Goal: Task Accomplishment & Management: Manage account settings

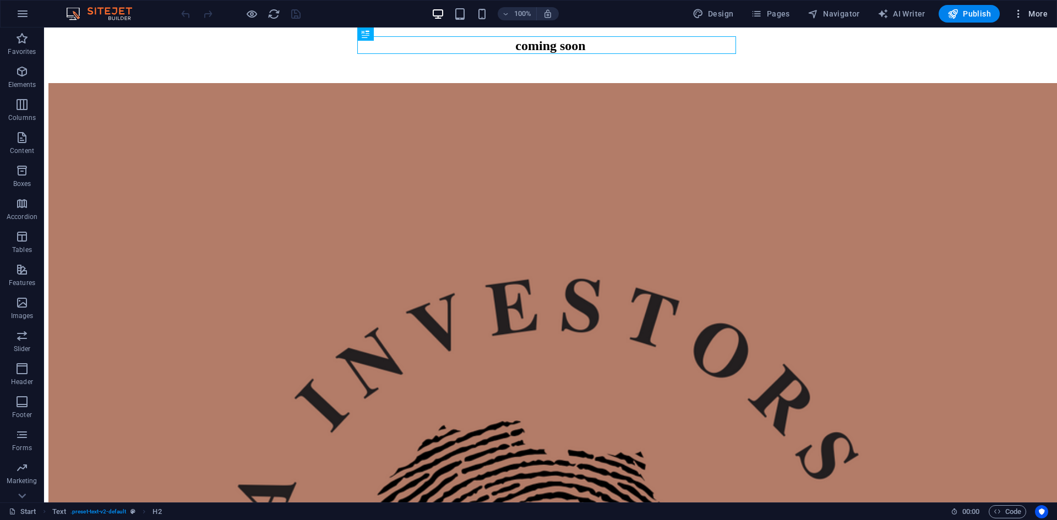
click at [1036, 10] on span "More" at bounding box center [1030, 13] width 35 height 11
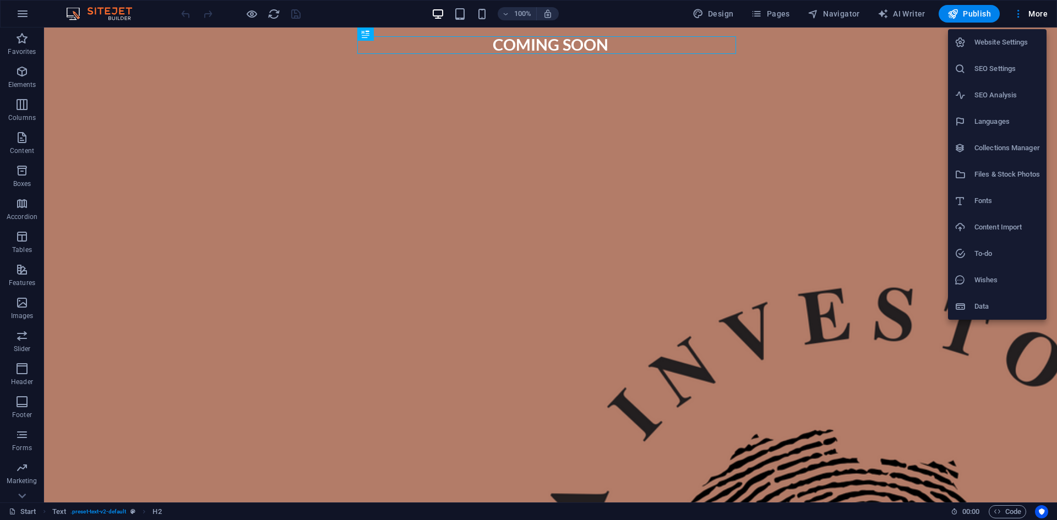
click at [1000, 70] on h6 "SEO Settings" at bounding box center [1006, 68] width 65 height 13
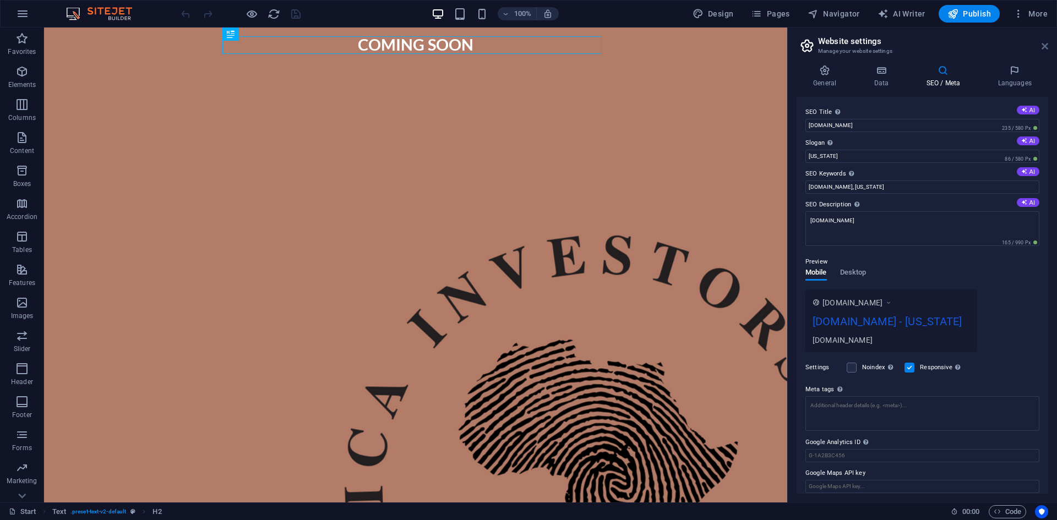
click at [1043, 46] on icon at bounding box center [1044, 46] width 7 height 9
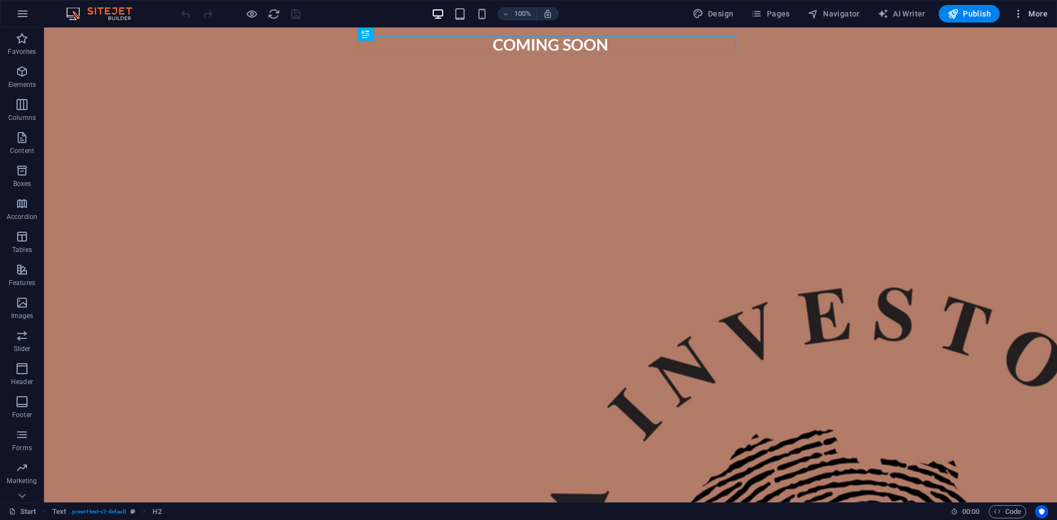
click at [1025, 12] on span "More" at bounding box center [1030, 13] width 35 height 11
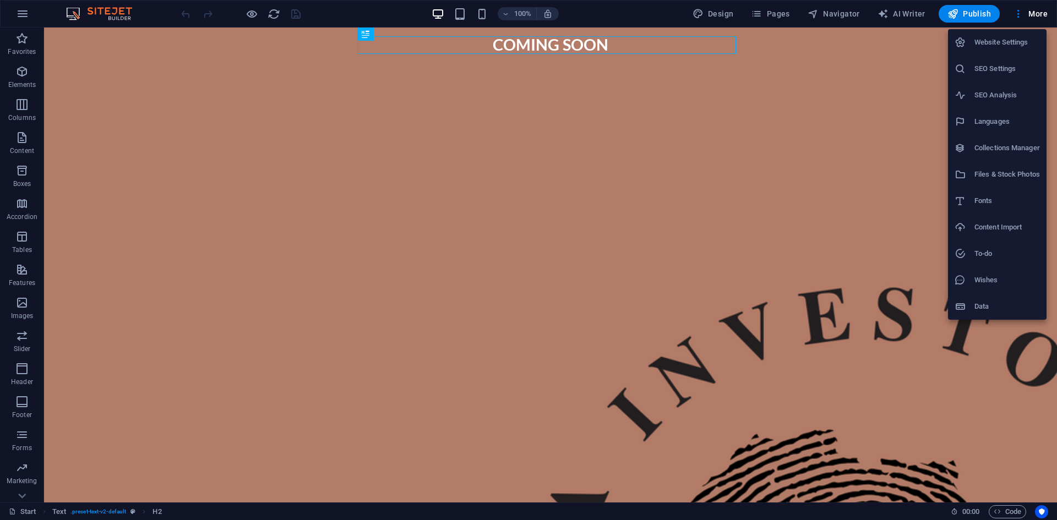
click at [19, 472] on div at bounding box center [528, 260] width 1057 height 520
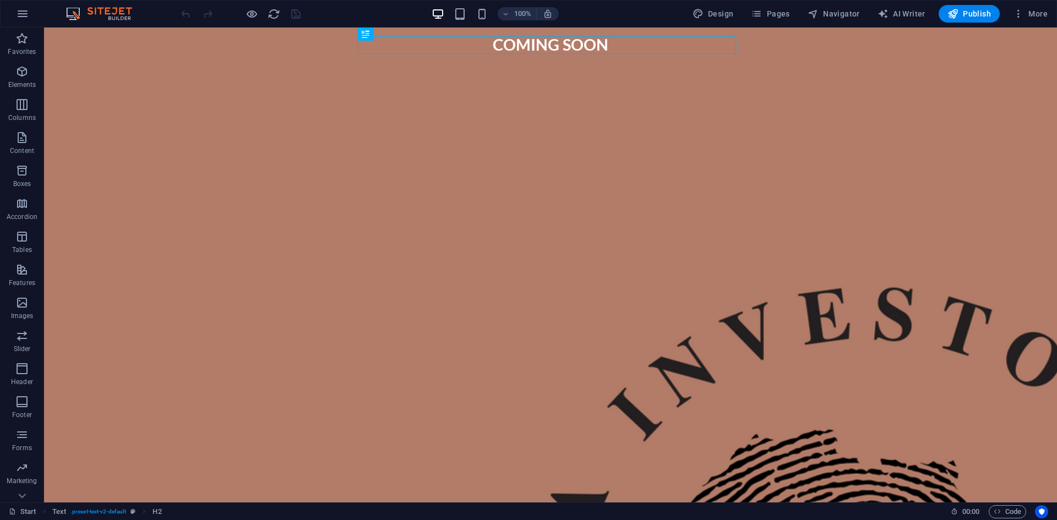
click at [21, 467] on icon "button" at bounding box center [21, 467] width 13 height 13
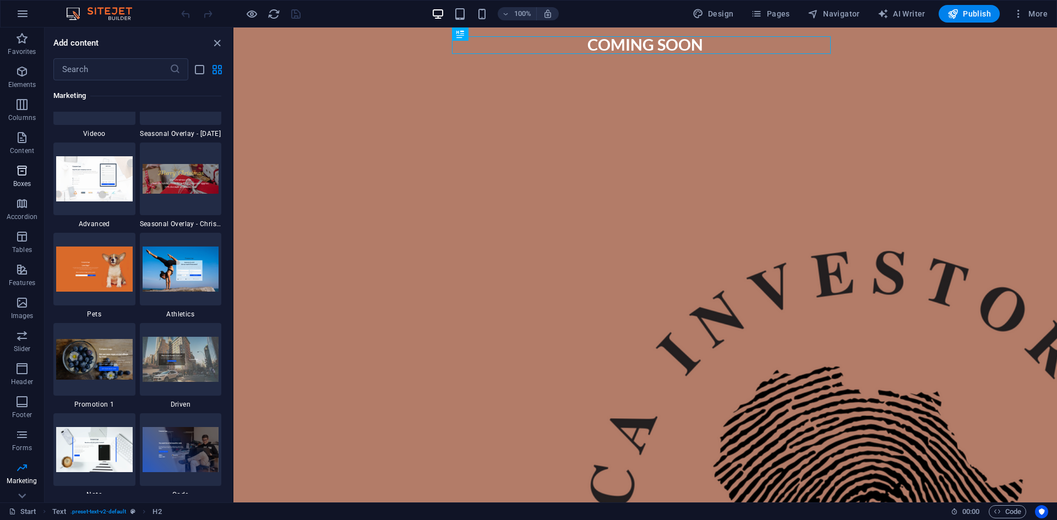
click at [18, 167] on icon "button" at bounding box center [21, 170] width 13 height 13
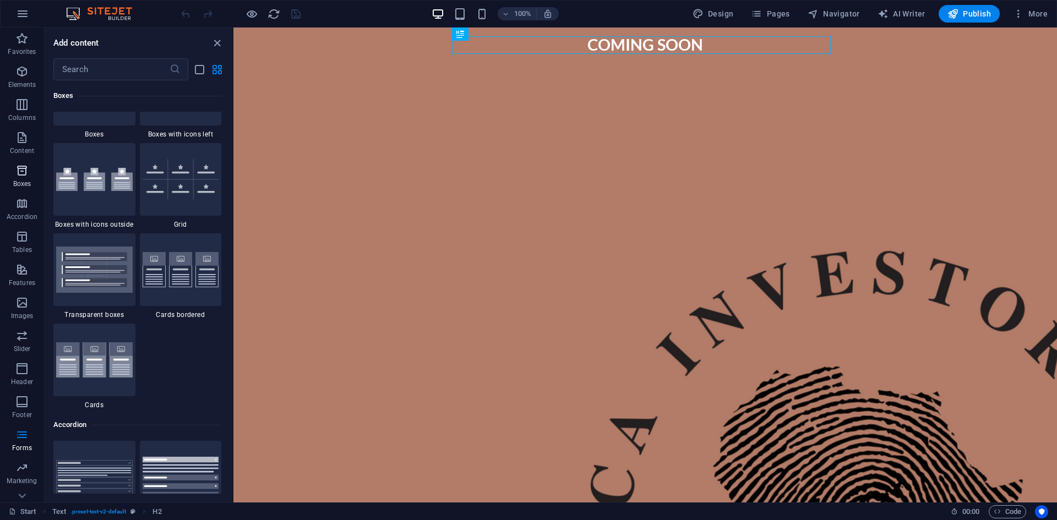
scroll to position [3036, 0]
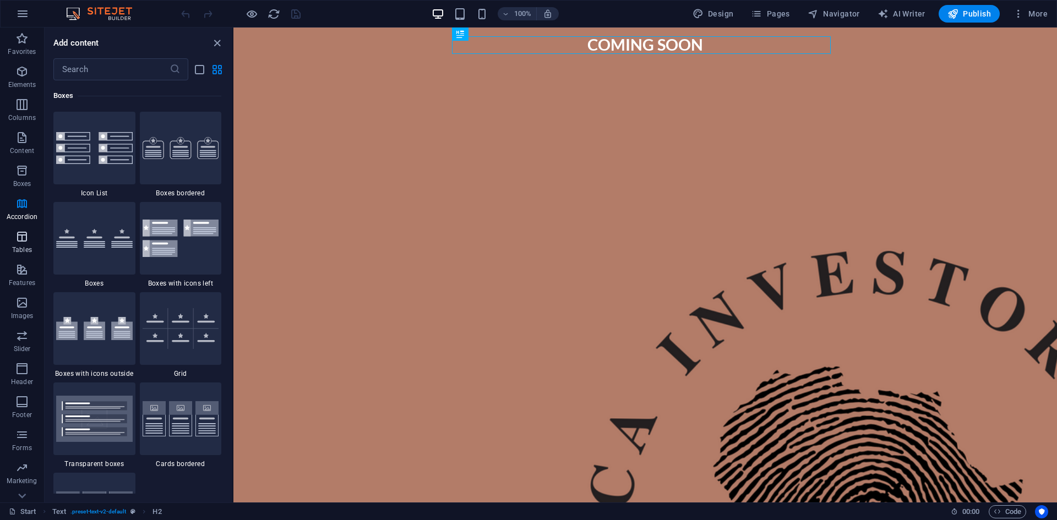
click at [30, 248] on p "Tables" at bounding box center [22, 249] width 20 height 9
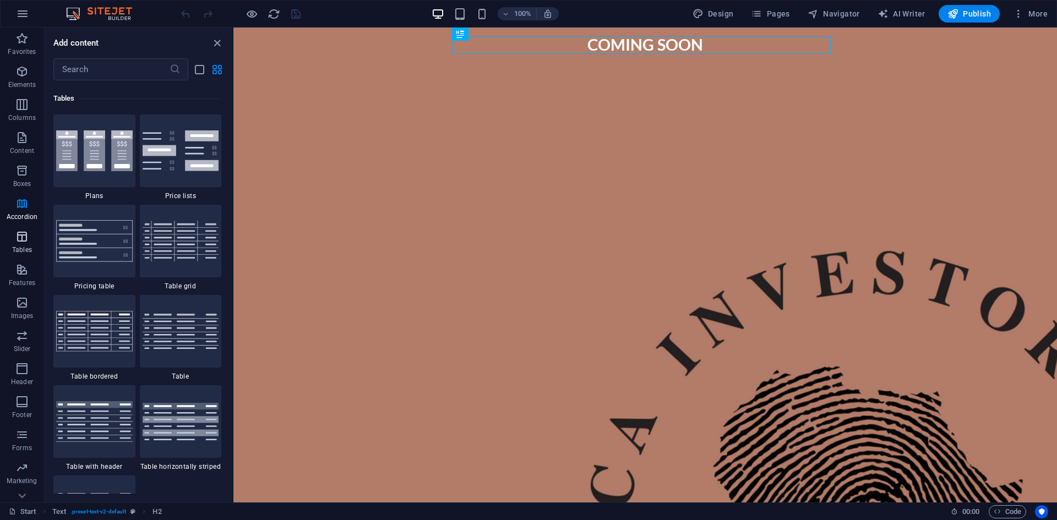
scroll to position [3812, 0]
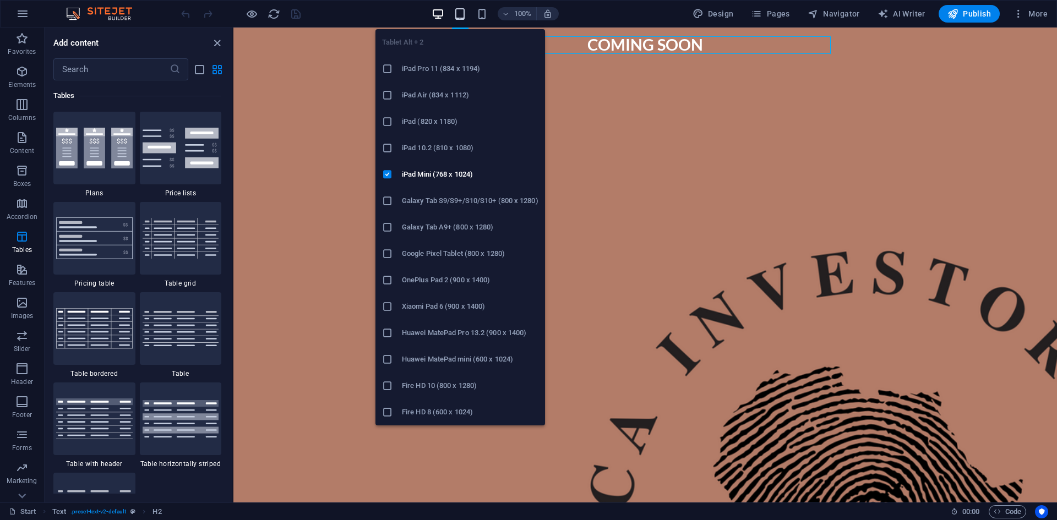
click at [463, 12] on icon "button" at bounding box center [460, 14] width 13 height 13
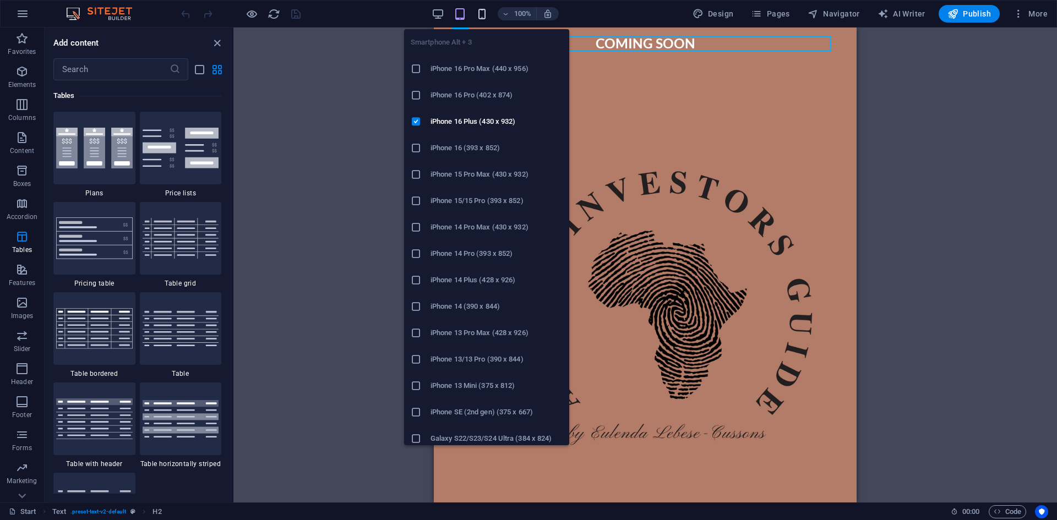
click at [482, 17] on icon "button" at bounding box center [482, 14] width 13 height 13
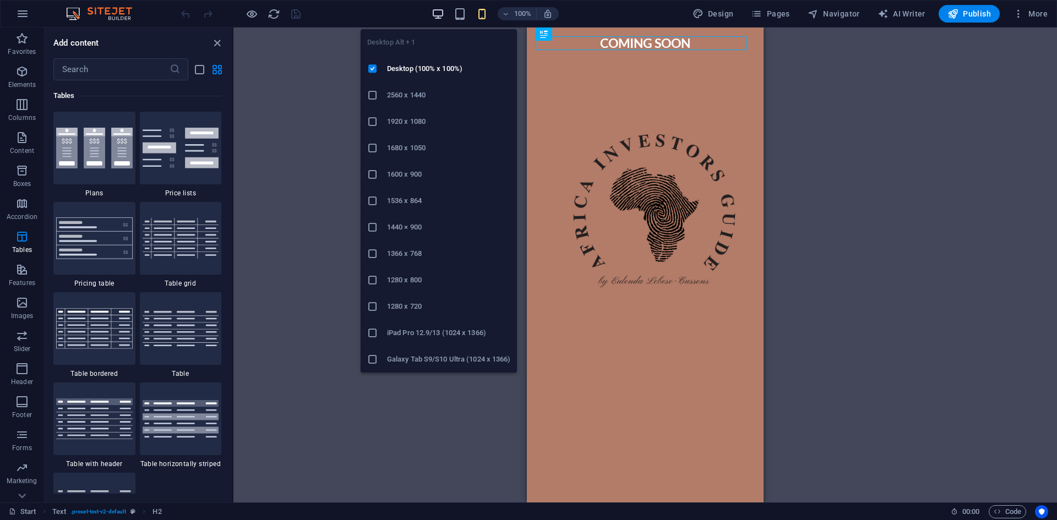
click at [438, 14] on icon "button" at bounding box center [438, 14] width 13 height 13
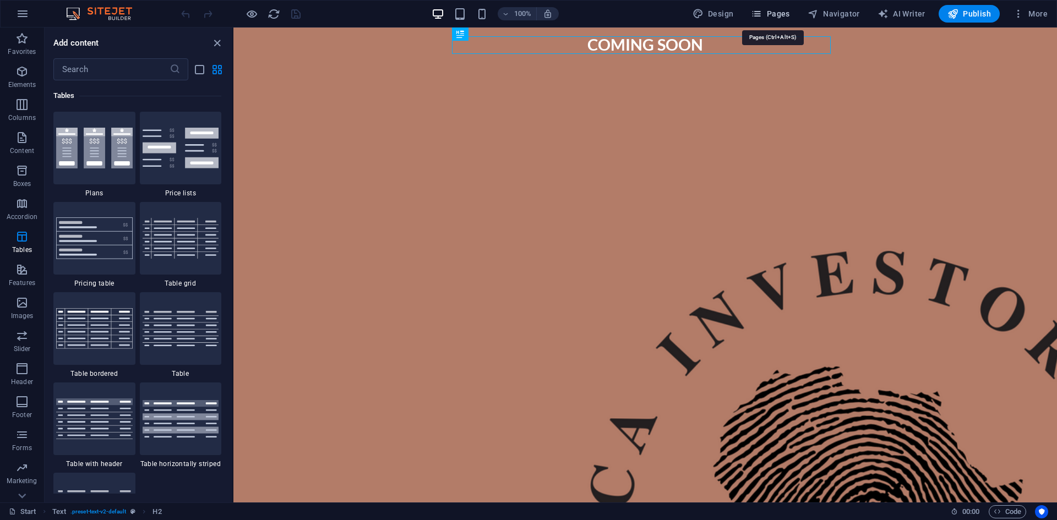
click at [781, 13] on span "Pages" at bounding box center [770, 13] width 39 height 11
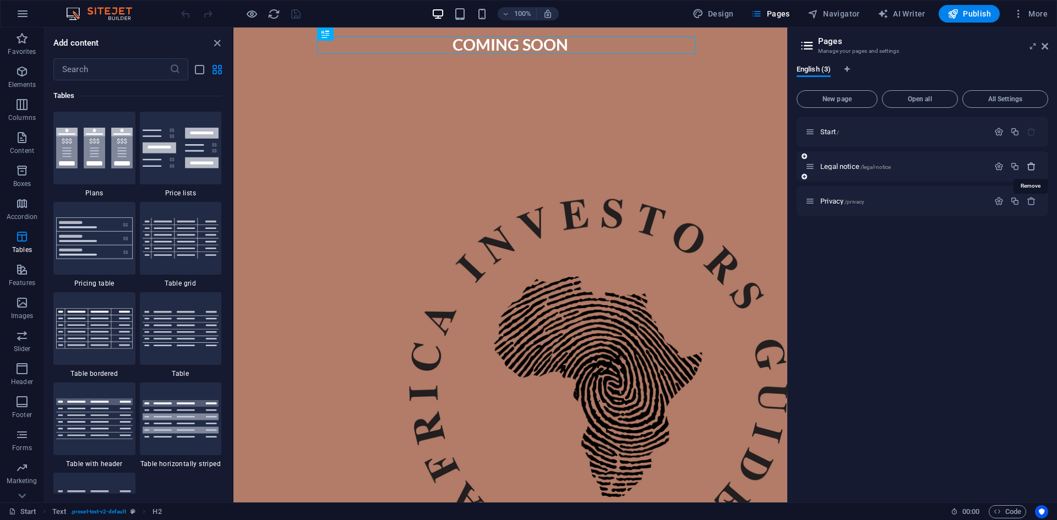
click at [1033, 167] on icon "button" at bounding box center [1030, 166] width 9 height 9
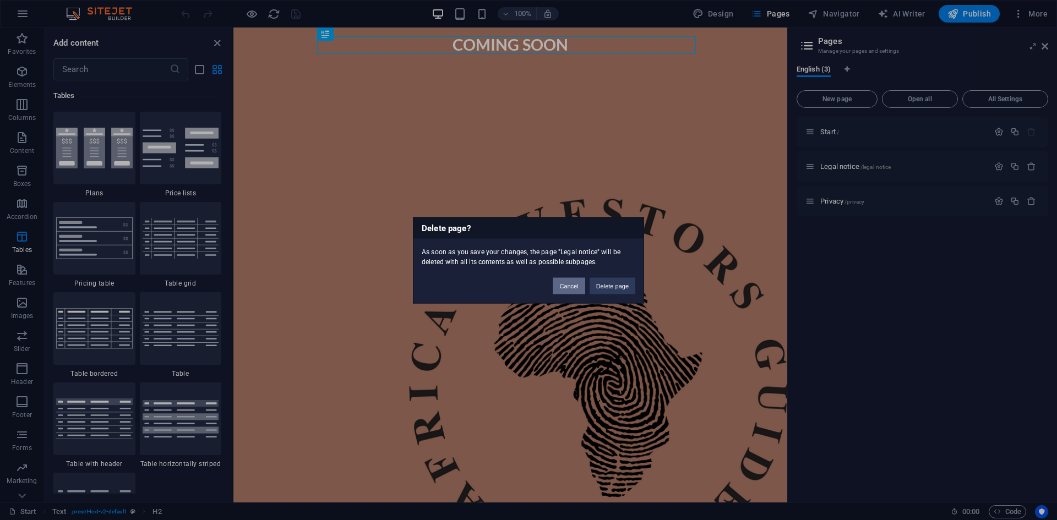
click at [572, 288] on button "Cancel" at bounding box center [569, 285] width 32 height 17
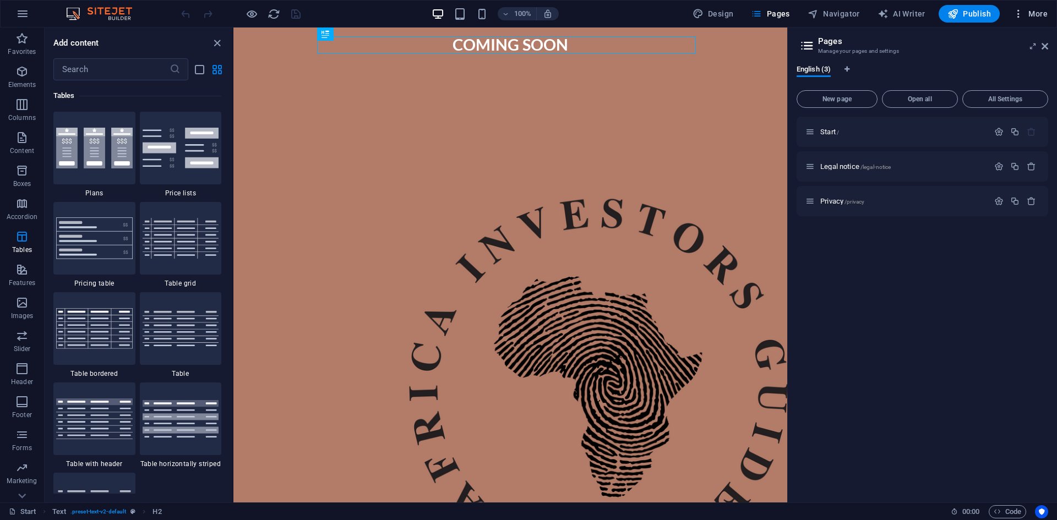
click at [1018, 11] on icon "button" at bounding box center [1018, 13] width 11 height 11
click at [1009, 36] on h6 "Website Settings" at bounding box center [1006, 42] width 65 height 13
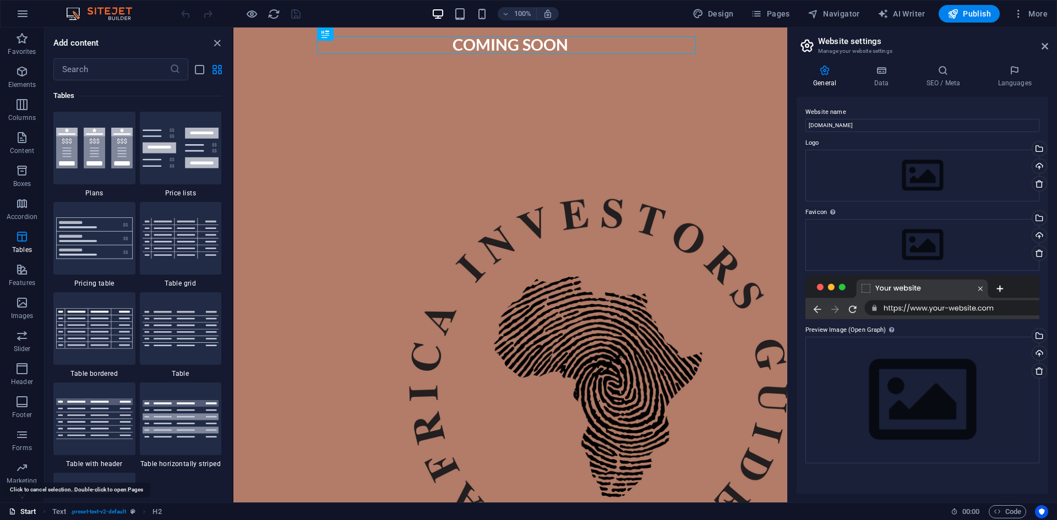
click at [23, 510] on link "Start" at bounding box center [23, 511] width 28 height 13
click at [26, 511] on link "Start" at bounding box center [23, 511] width 28 height 13
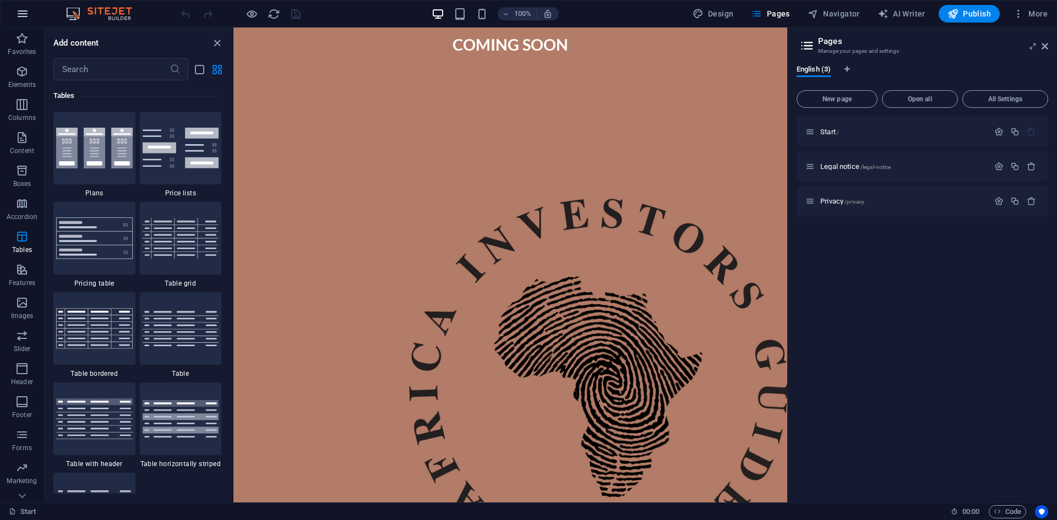
click at [23, 17] on icon "button" at bounding box center [22, 13] width 13 height 13
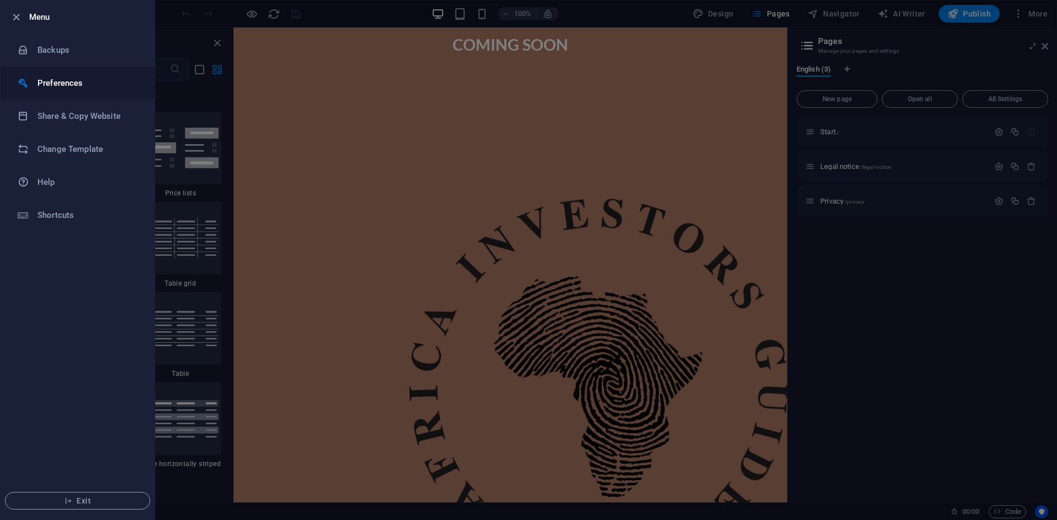
click at [45, 75] on li "Preferences" at bounding box center [78, 83] width 154 height 33
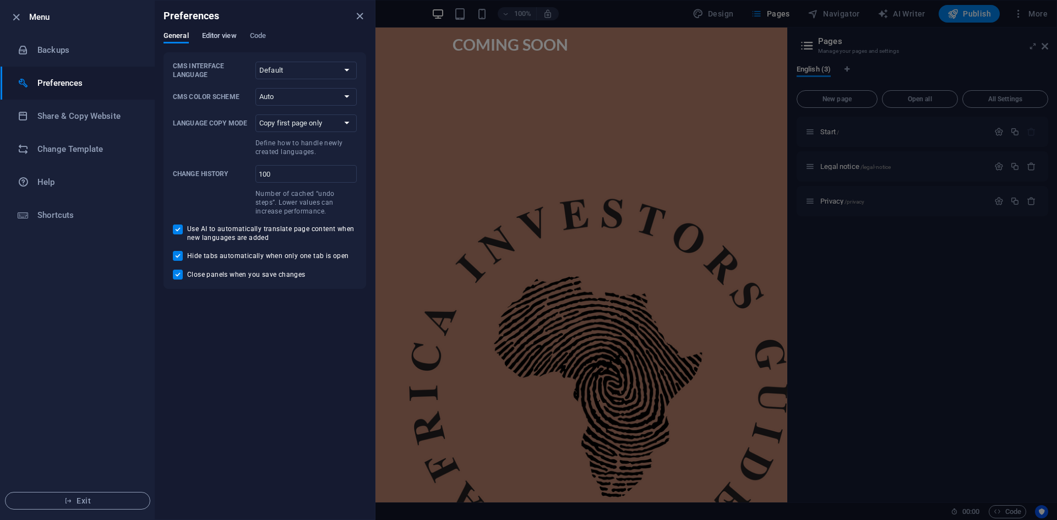
click at [213, 33] on span "Editor view" at bounding box center [219, 36] width 35 height 15
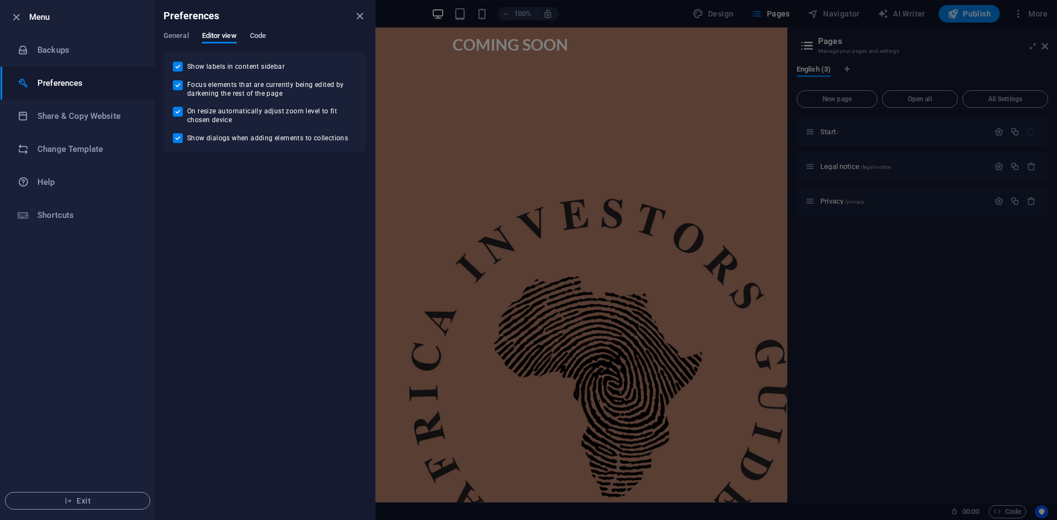
click at [262, 39] on span "Code" at bounding box center [258, 36] width 16 height 15
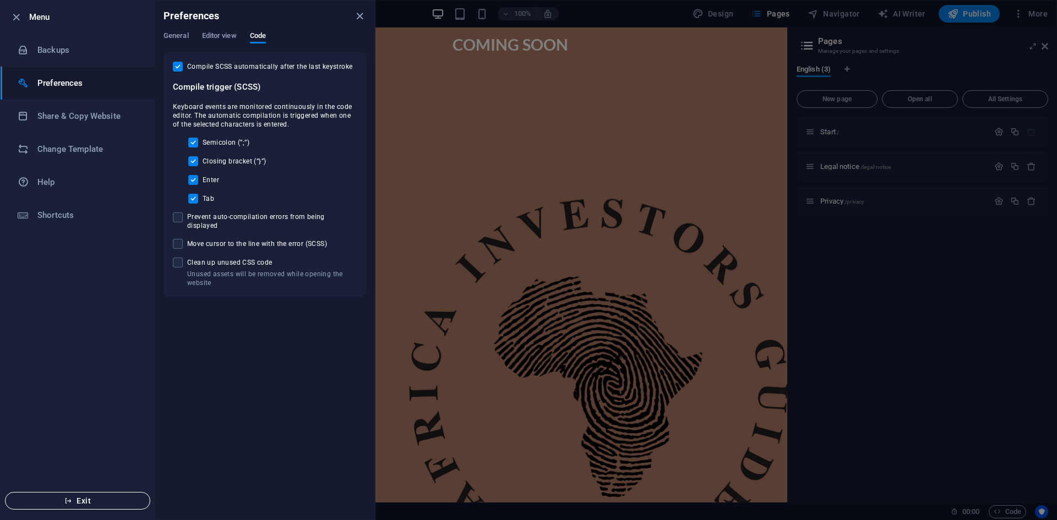
click at [62, 506] on button "Exit" at bounding box center [77, 501] width 145 height 18
